Goal: Information Seeking & Learning: Get advice/opinions

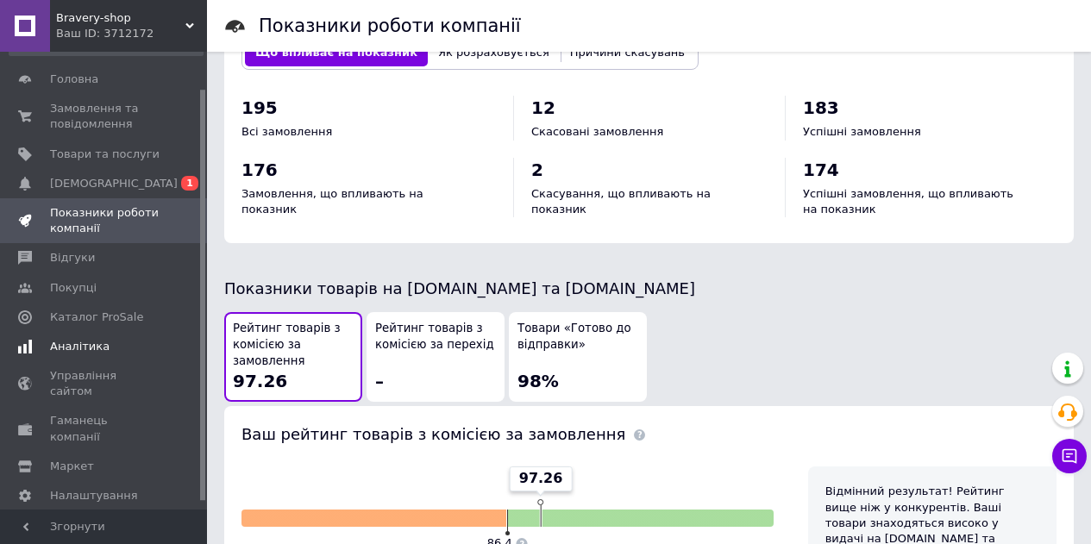
scroll to position [50, 0]
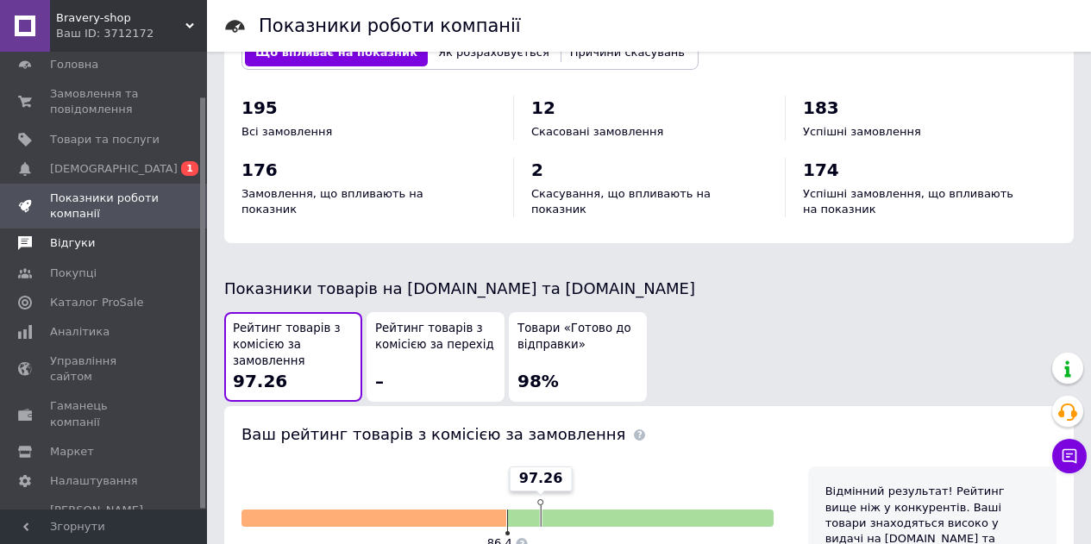
click at [56, 245] on span "Відгуки" at bounding box center [72, 243] width 45 height 16
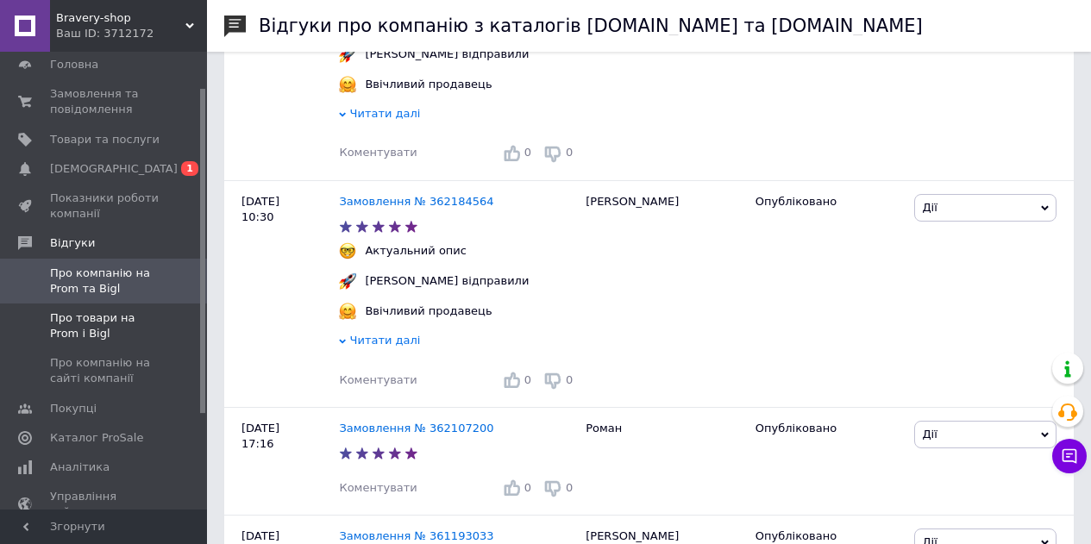
scroll to position [1897, 0]
click at [66, 325] on span "Про товари на Prom і Bigl" at bounding box center [105, 325] width 110 height 31
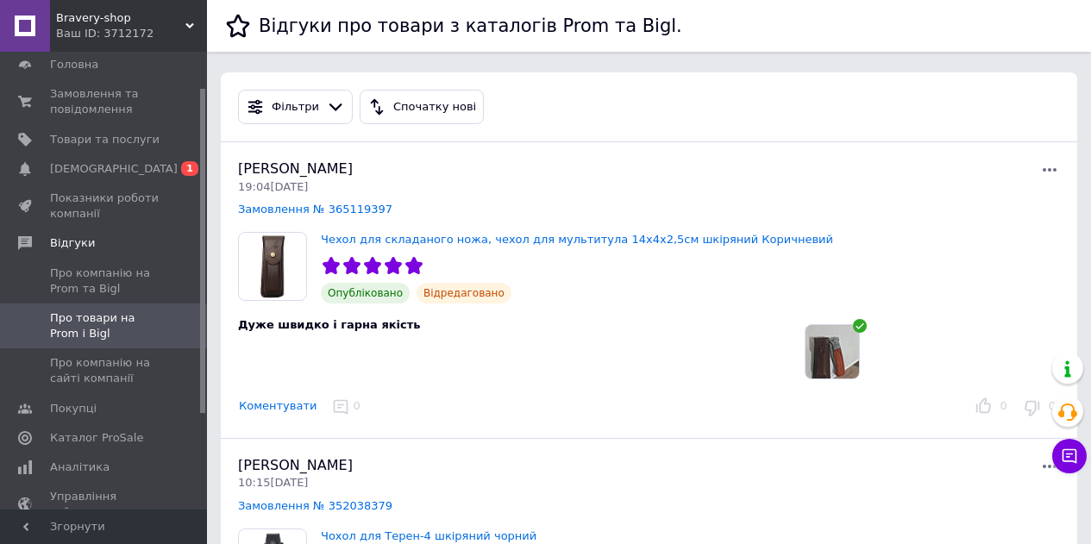
click at [834, 360] on img at bounding box center [831, 351] width 53 height 53
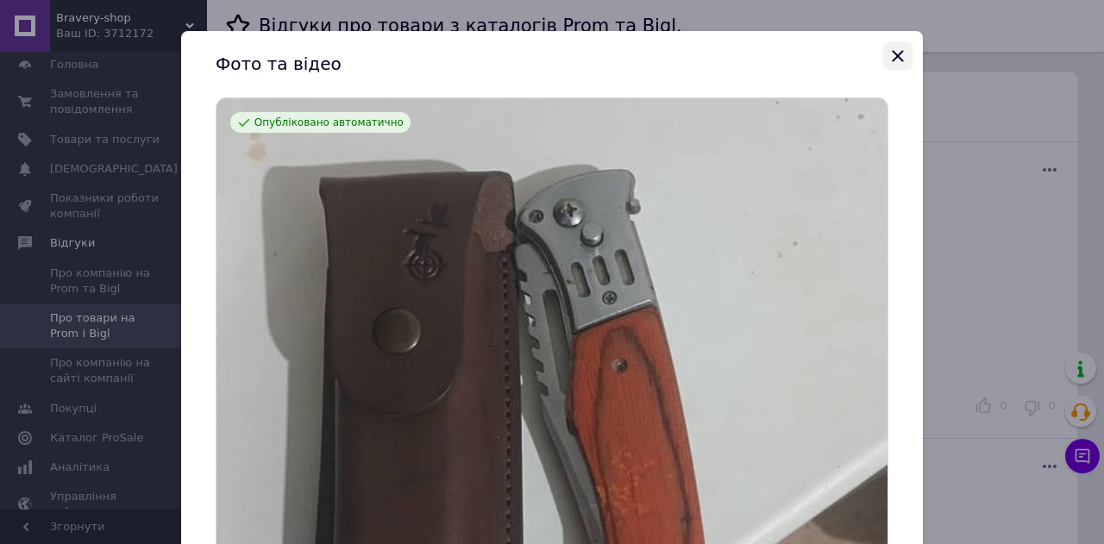
click at [892, 58] on icon "Закрыть" at bounding box center [897, 56] width 21 height 21
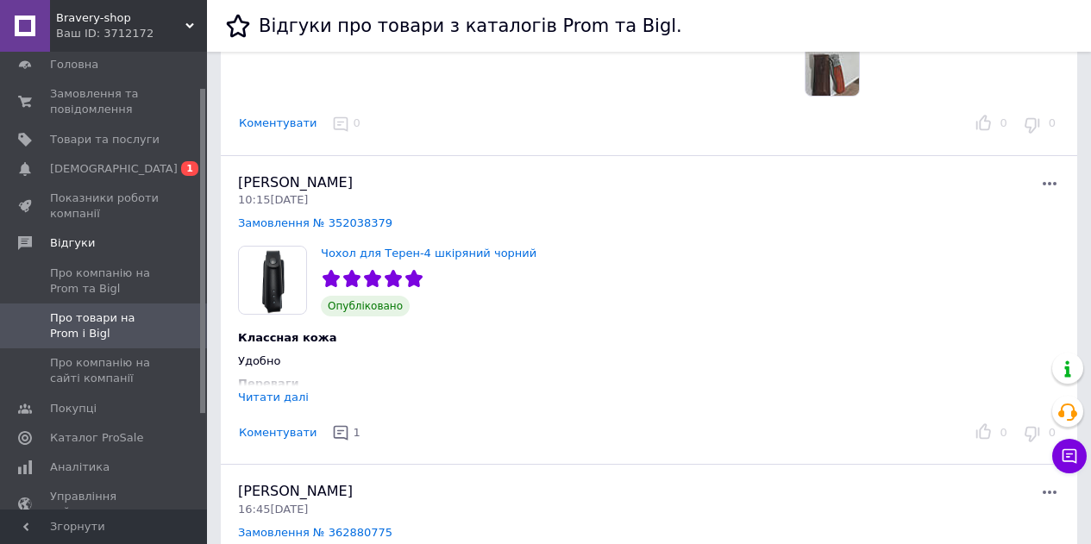
scroll to position [431, 0]
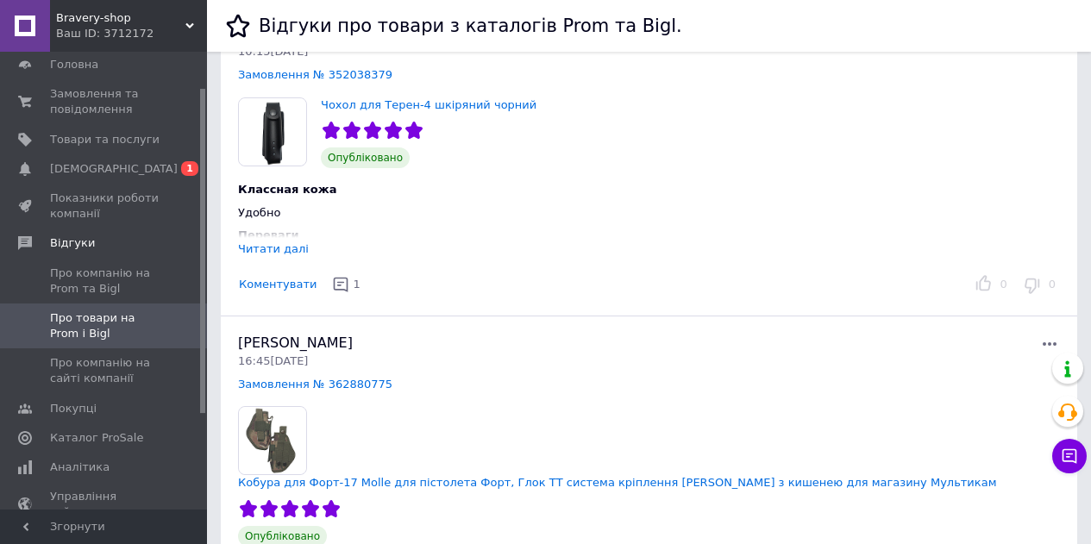
click at [266, 249] on div "Читати далі" at bounding box center [273, 248] width 71 height 13
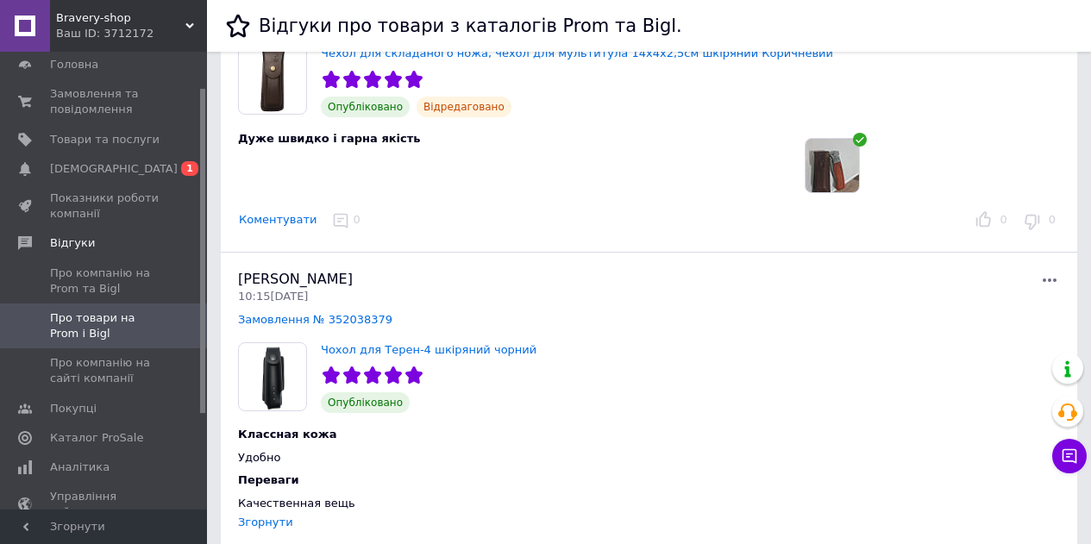
scroll to position [345, 0]
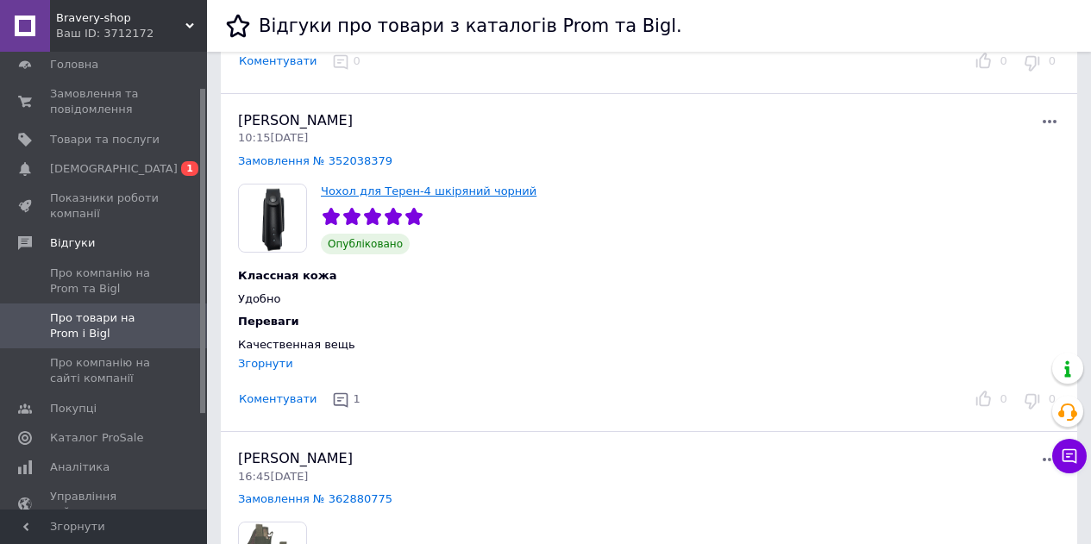
click at [386, 192] on link "Чохол для Терен-4 шкіряний чорний" at bounding box center [429, 191] width 216 height 13
